Goal: Information Seeking & Learning: Learn about a topic

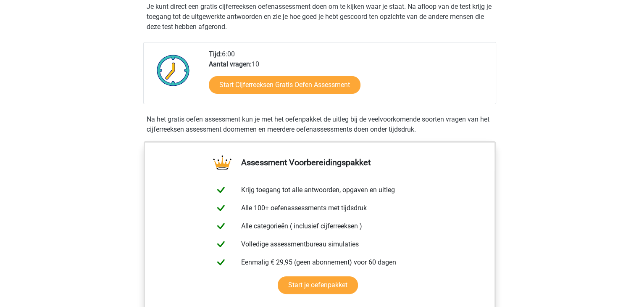
scroll to position [168, 0]
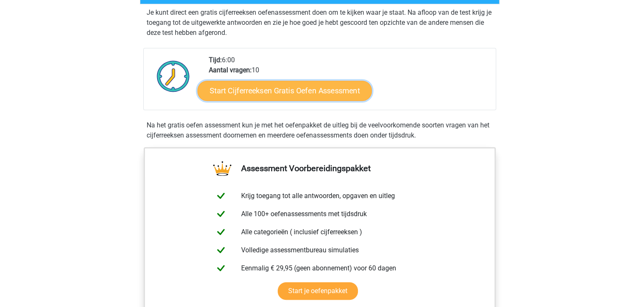
click at [343, 100] on link "Start Cijferreeksen Gratis Oefen Assessment" at bounding box center [285, 90] width 174 height 20
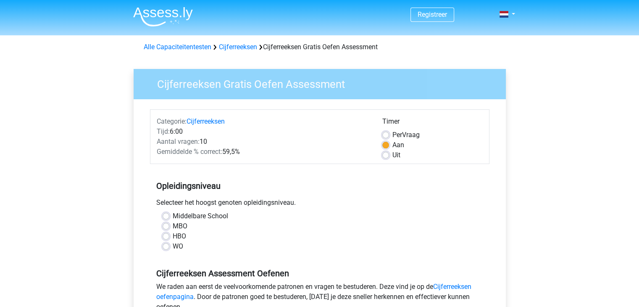
click at [393, 155] on label "Uit" at bounding box center [397, 155] width 8 height 10
click at [384, 155] on input "Uit" at bounding box center [385, 154] width 7 height 8
radio input "true"
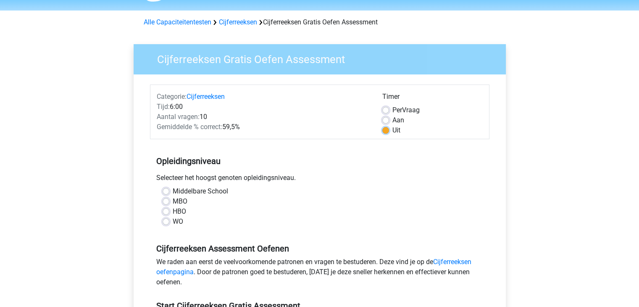
scroll to position [84, 0]
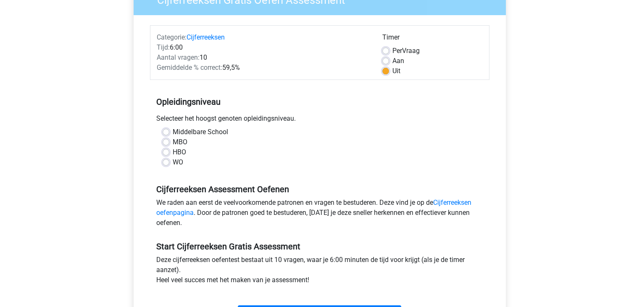
click at [173, 152] on label "HBO" at bounding box center [179, 152] width 13 height 10
click at [166, 152] on input "HBO" at bounding box center [166, 151] width 7 height 8
radio input "true"
click at [173, 145] on label "MBO" at bounding box center [180, 142] width 15 height 10
click at [165, 145] on input "MBO" at bounding box center [166, 141] width 7 height 8
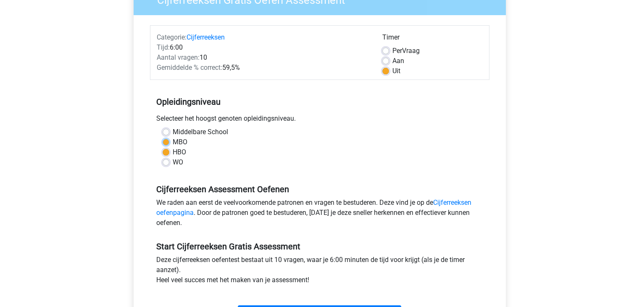
radio input "true"
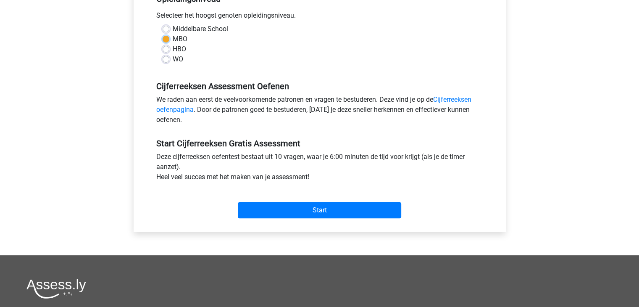
scroll to position [210, 0]
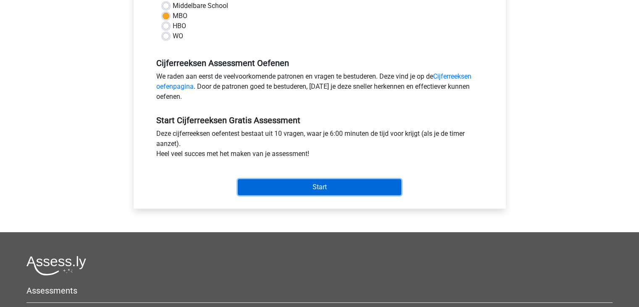
click at [326, 191] on input "Start" at bounding box center [319, 187] width 163 height 16
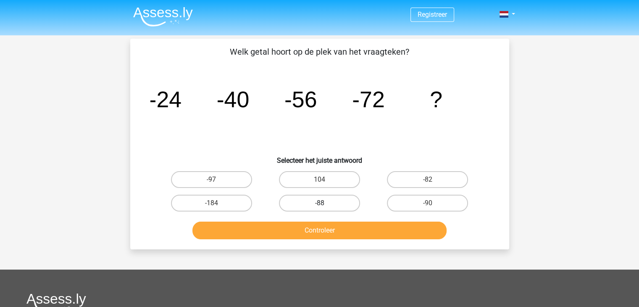
click at [329, 200] on label "-88" at bounding box center [319, 203] width 81 height 17
click at [325, 203] on input "-88" at bounding box center [321, 205] width 5 height 5
radio input "true"
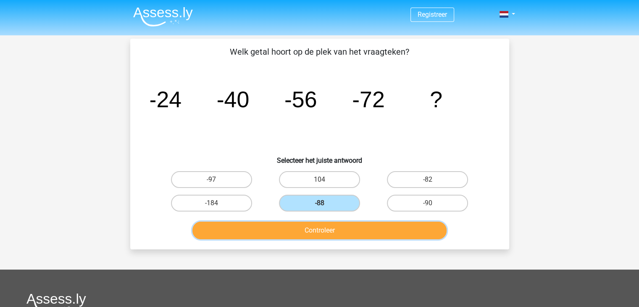
click at [335, 230] on button "Controleer" at bounding box center [319, 230] width 254 height 18
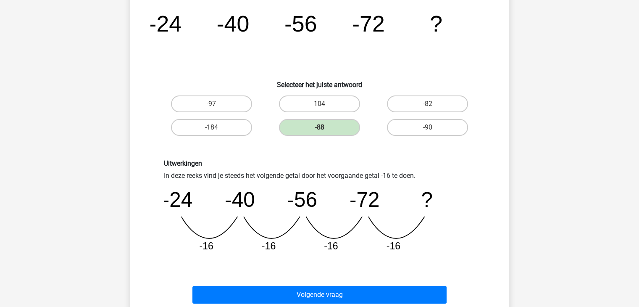
scroll to position [168, 0]
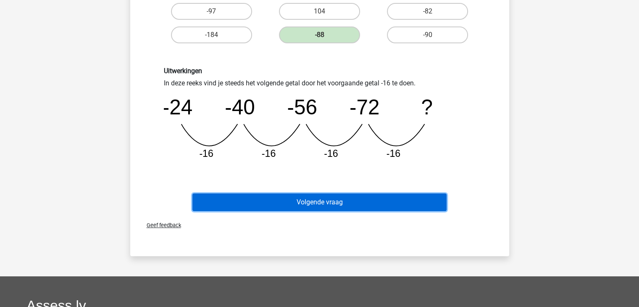
click at [330, 204] on button "Volgende vraag" at bounding box center [319, 202] width 254 height 18
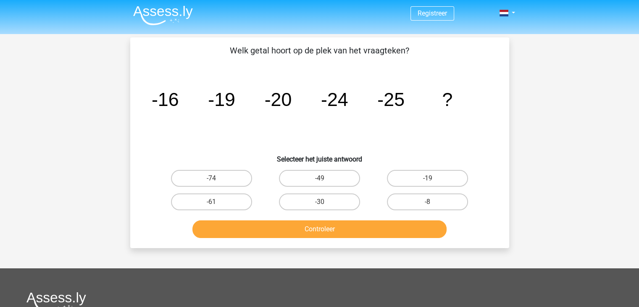
scroll to position [0, 0]
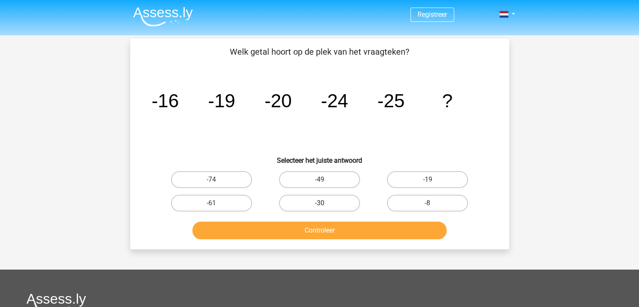
click at [341, 202] on label "-30" at bounding box center [319, 203] width 81 height 17
click at [325, 203] on input "-30" at bounding box center [321, 205] width 5 height 5
radio input "true"
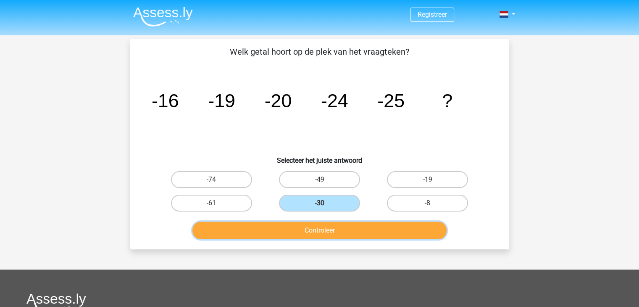
click at [327, 230] on button "Controleer" at bounding box center [319, 230] width 254 height 18
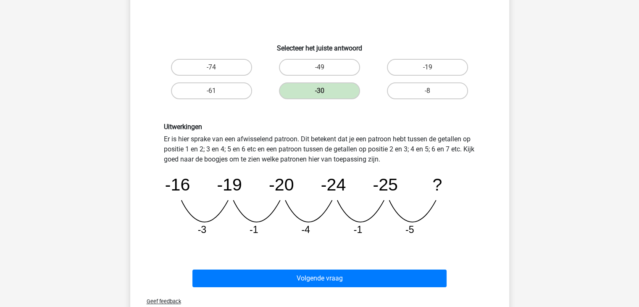
scroll to position [126, 0]
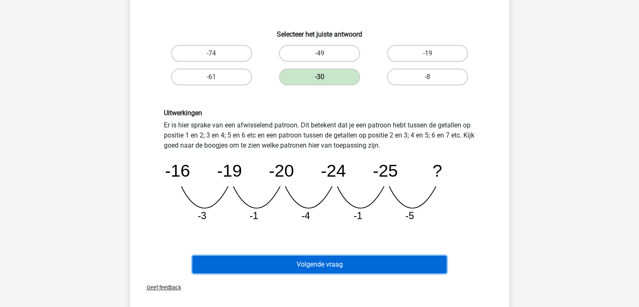
click at [339, 263] on button "Volgende vraag" at bounding box center [319, 265] width 254 height 18
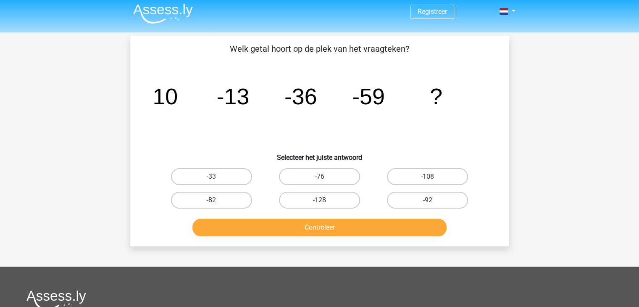
scroll to position [0, 0]
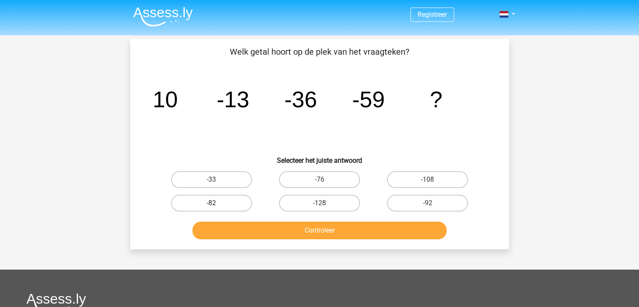
click at [238, 207] on label "-82" at bounding box center [211, 203] width 81 height 17
click at [217, 207] on input "-82" at bounding box center [213, 205] width 5 height 5
radio input "true"
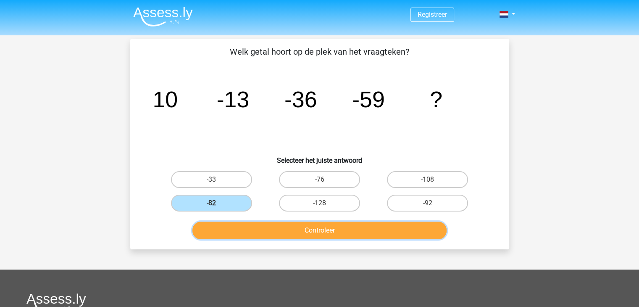
click at [285, 226] on button "Controleer" at bounding box center [319, 230] width 254 height 18
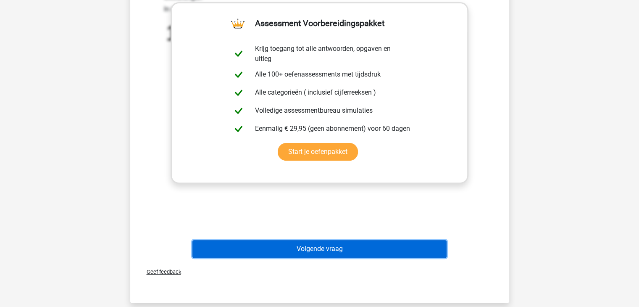
click at [353, 254] on button "Volgende vraag" at bounding box center [319, 249] width 254 height 18
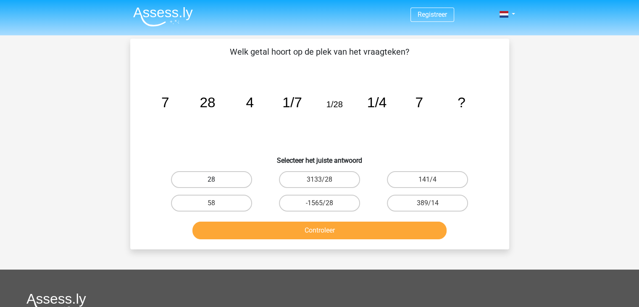
click at [201, 179] on label "28" at bounding box center [211, 179] width 81 height 17
click at [211, 179] on input "28" at bounding box center [213, 181] width 5 height 5
radio input "true"
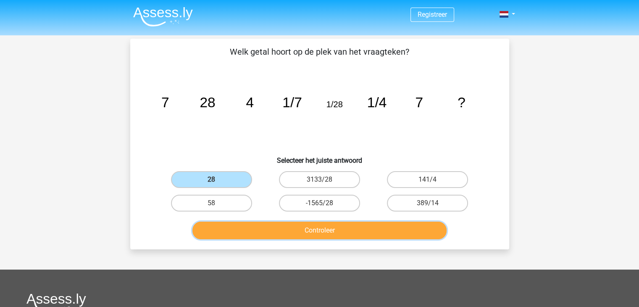
click at [331, 229] on button "Controleer" at bounding box center [319, 230] width 254 height 18
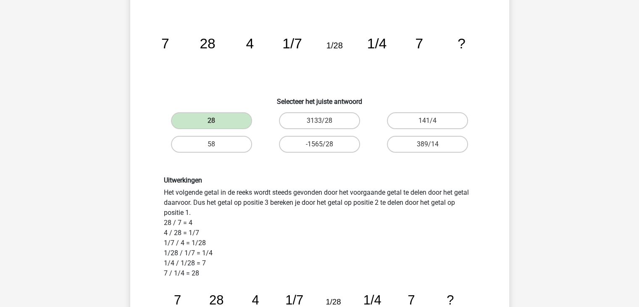
scroll to position [42, 0]
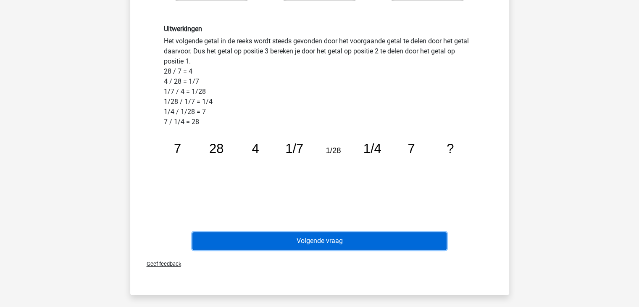
click at [369, 240] on button "Volgende vraag" at bounding box center [319, 241] width 254 height 18
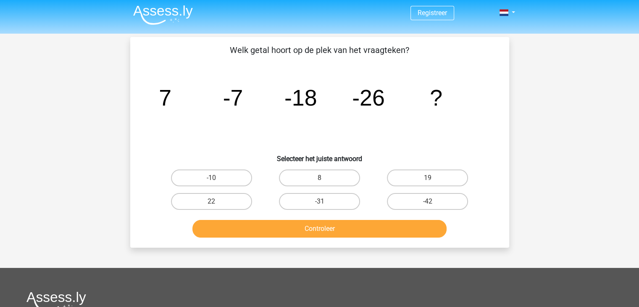
scroll to position [0, 0]
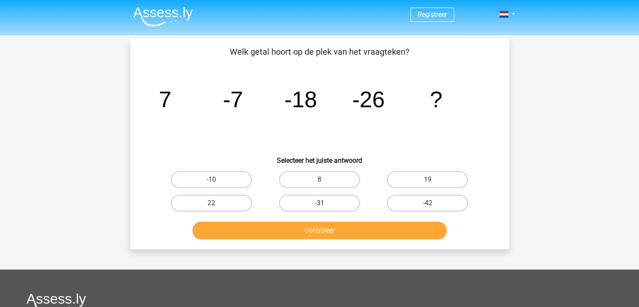
click at [348, 202] on label "-31" at bounding box center [319, 203] width 81 height 17
click at [325, 203] on input "-31" at bounding box center [321, 205] width 5 height 5
radio input "true"
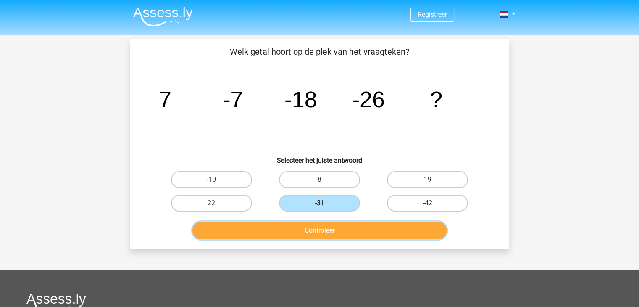
click at [353, 229] on button "Controleer" at bounding box center [319, 230] width 254 height 18
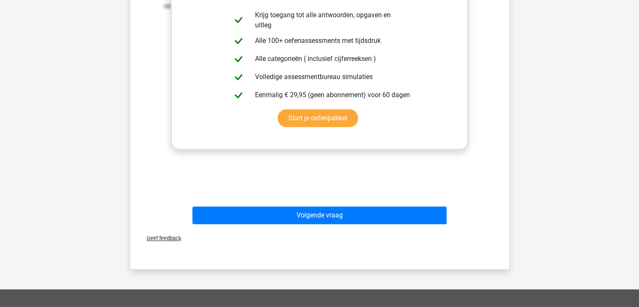
scroll to position [294, 0]
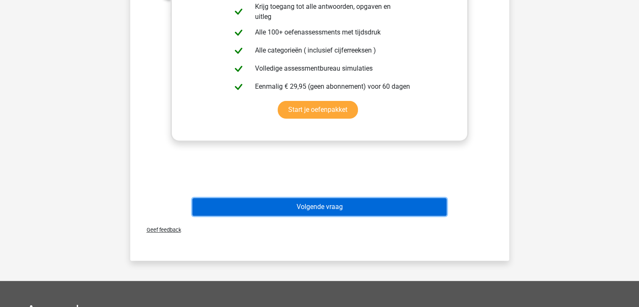
click at [323, 209] on button "Volgende vraag" at bounding box center [319, 207] width 254 height 18
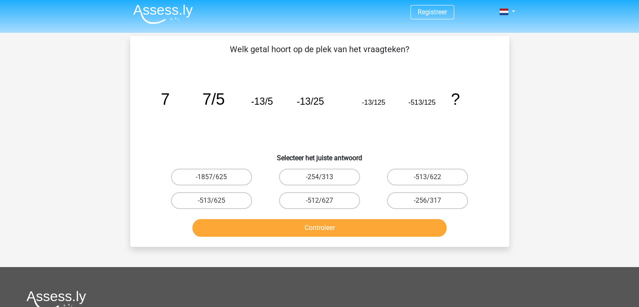
scroll to position [0, 0]
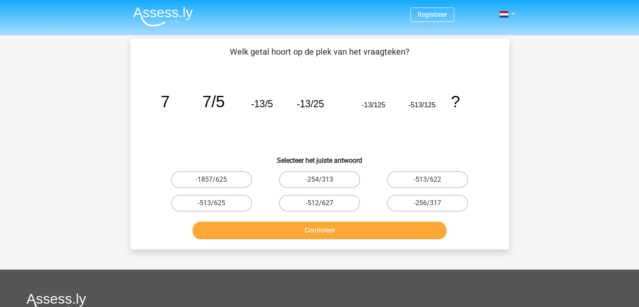
drag, startPoint x: 314, startPoint y: 173, endPoint x: 320, endPoint y: 199, distance: 26.9
click at [315, 173] on label "-254/313" at bounding box center [319, 179] width 81 height 17
click at [319, 179] on input "-254/313" at bounding box center [321, 181] width 5 height 5
radio input "true"
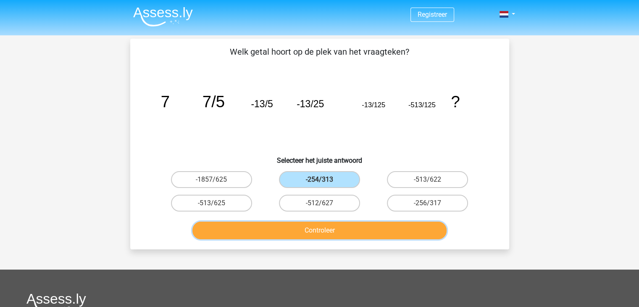
click at [331, 231] on button "Controleer" at bounding box center [319, 230] width 254 height 18
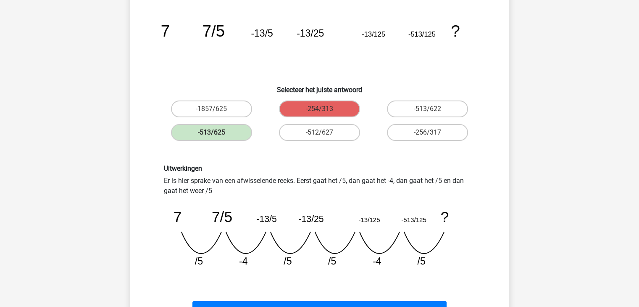
scroll to position [210, 0]
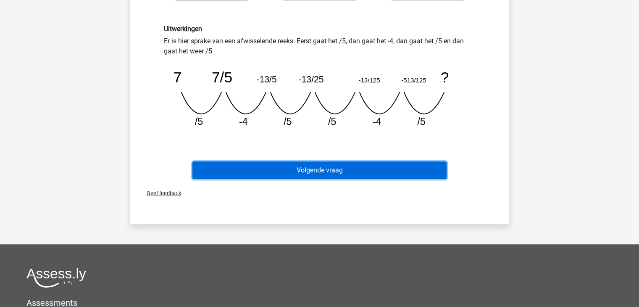
click at [333, 168] on button "Volgende vraag" at bounding box center [319, 170] width 254 height 18
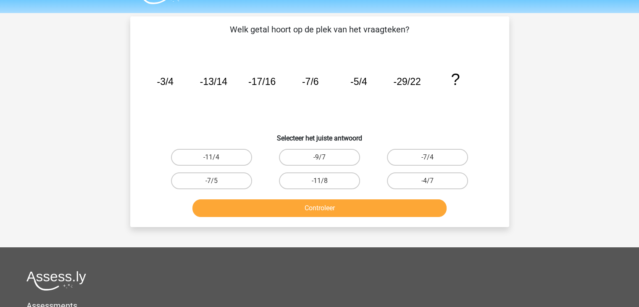
scroll to position [0, 0]
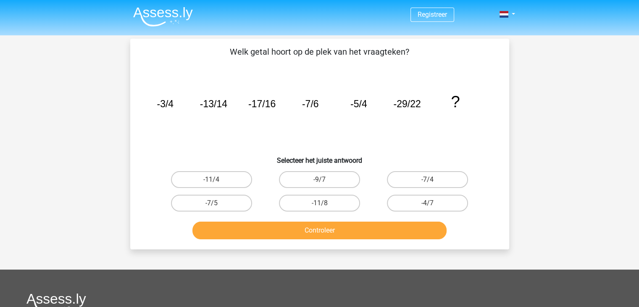
click at [165, 14] on img at bounding box center [163, 17] width 60 height 20
